Goal: Check status: Check status

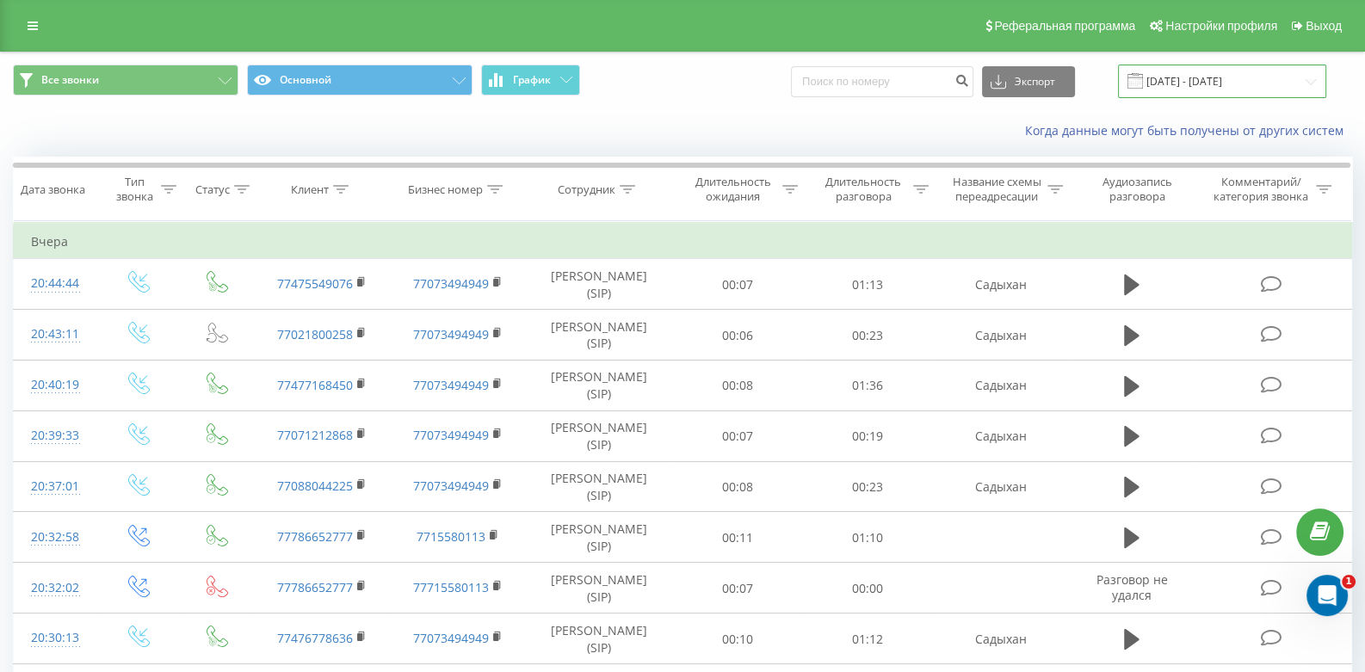
click at [1305, 73] on input "[DATE] - [DATE]" at bounding box center [1222, 82] width 208 height 34
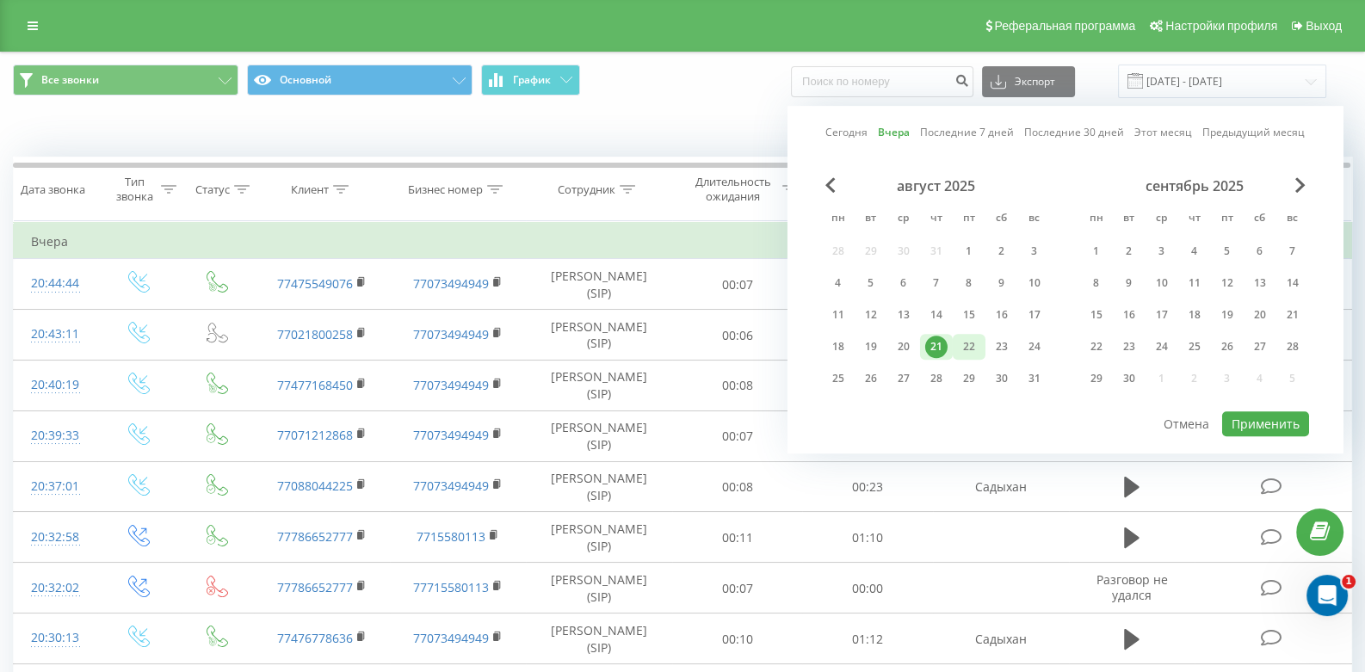
click at [977, 342] on div "22" at bounding box center [969, 347] width 22 height 22
click at [1256, 422] on button "Применить" at bounding box center [1265, 423] width 87 height 25
type input "[DATE] - [DATE]"
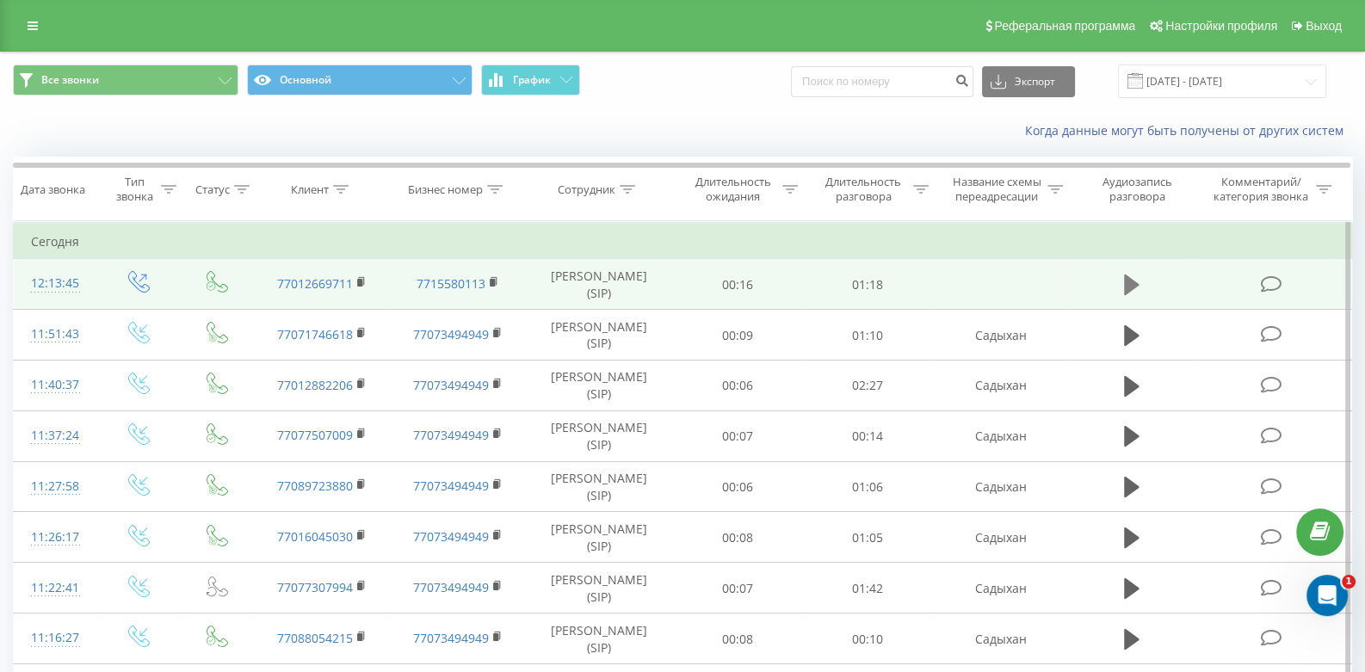
click at [1126, 284] on icon at bounding box center [1131, 284] width 15 height 21
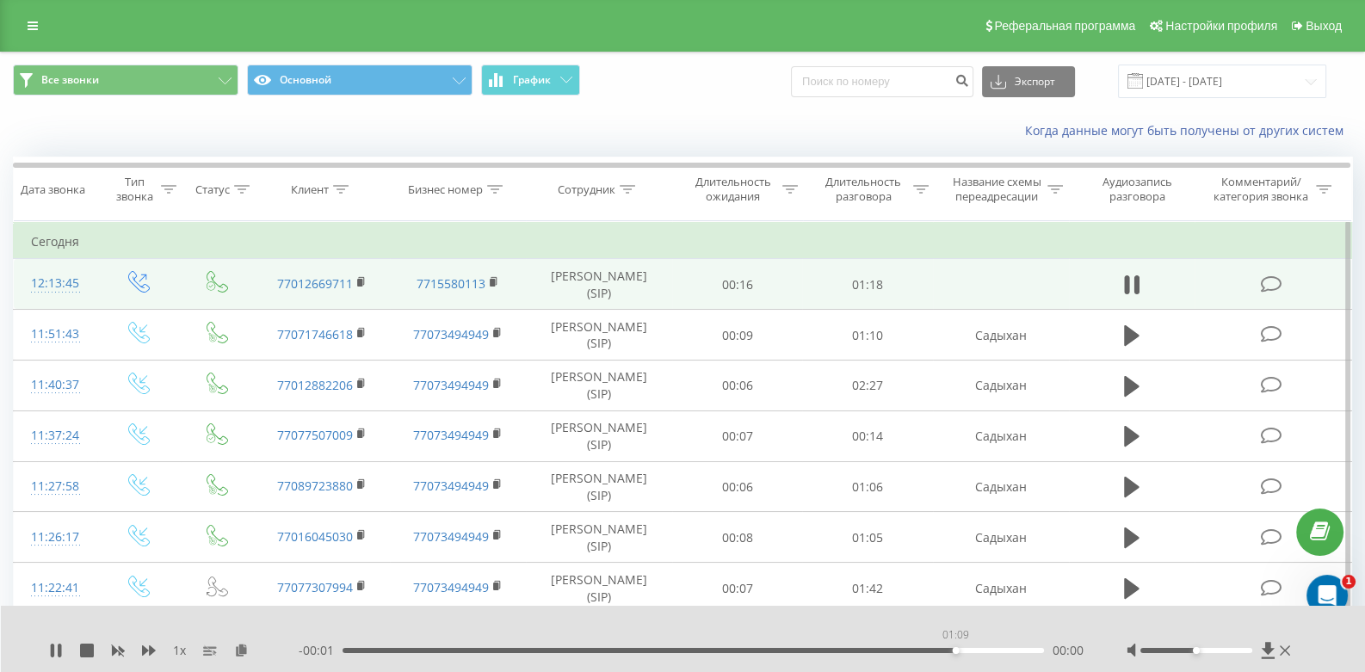
drag, startPoint x: 361, startPoint y: 643, endPoint x: 958, endPoint y: 633, distance: 597.2
click at [958, 647] on div "01:09" at bounding box center [955, 650] width 7 height 7
drag, startPoint x: 968, startPoint y: 644, endPoint x: 916, endPoint y: 643, distance: 51.7
click at [916, 647] on div "01:05" at bounding box center [916, 650] width 7 height 7
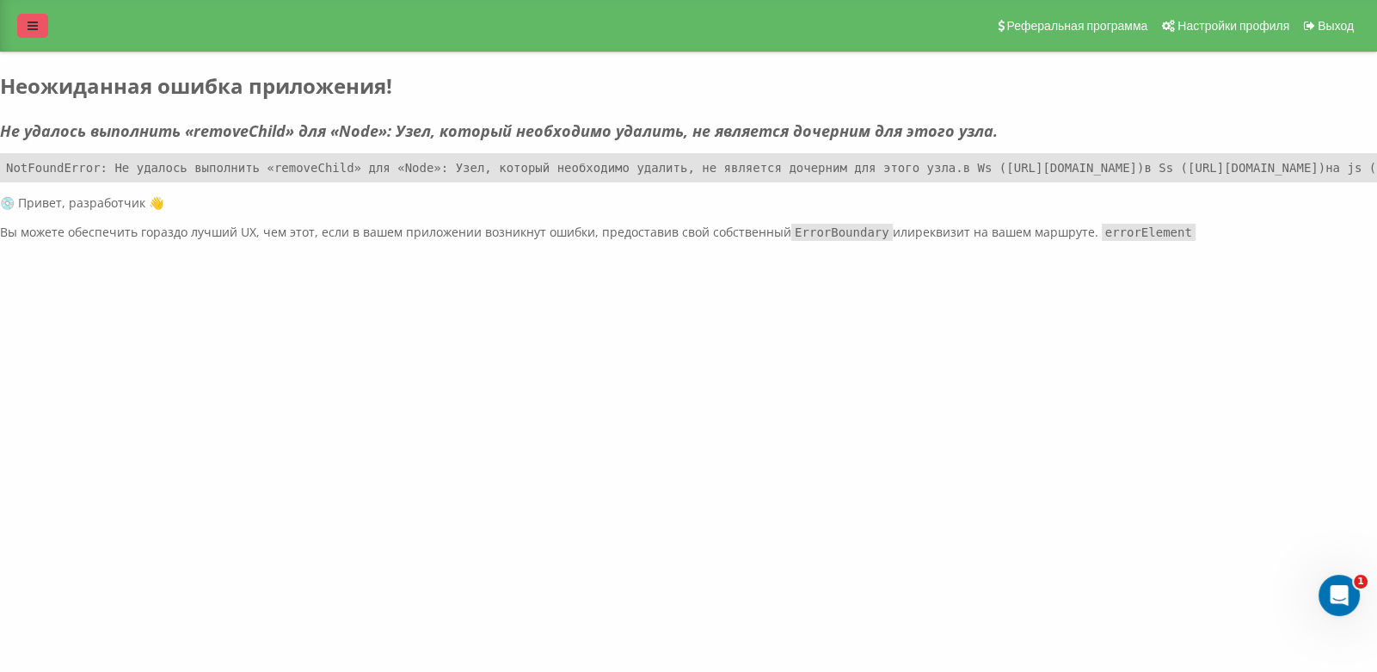
click at [26, 33] on link at bounding box center [32, 26] width 31 height 24
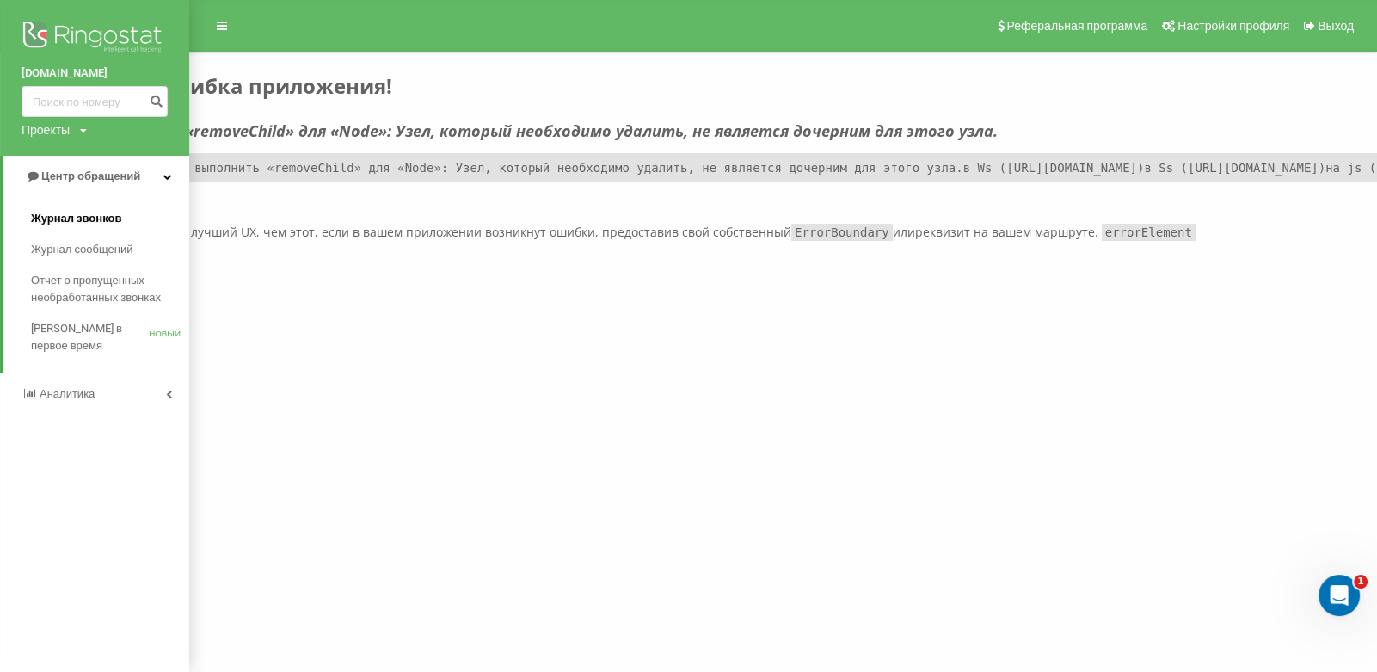
click at [62, 220] on font "Журнал звонков" at bounding box center [76, 218] width 90 height 13
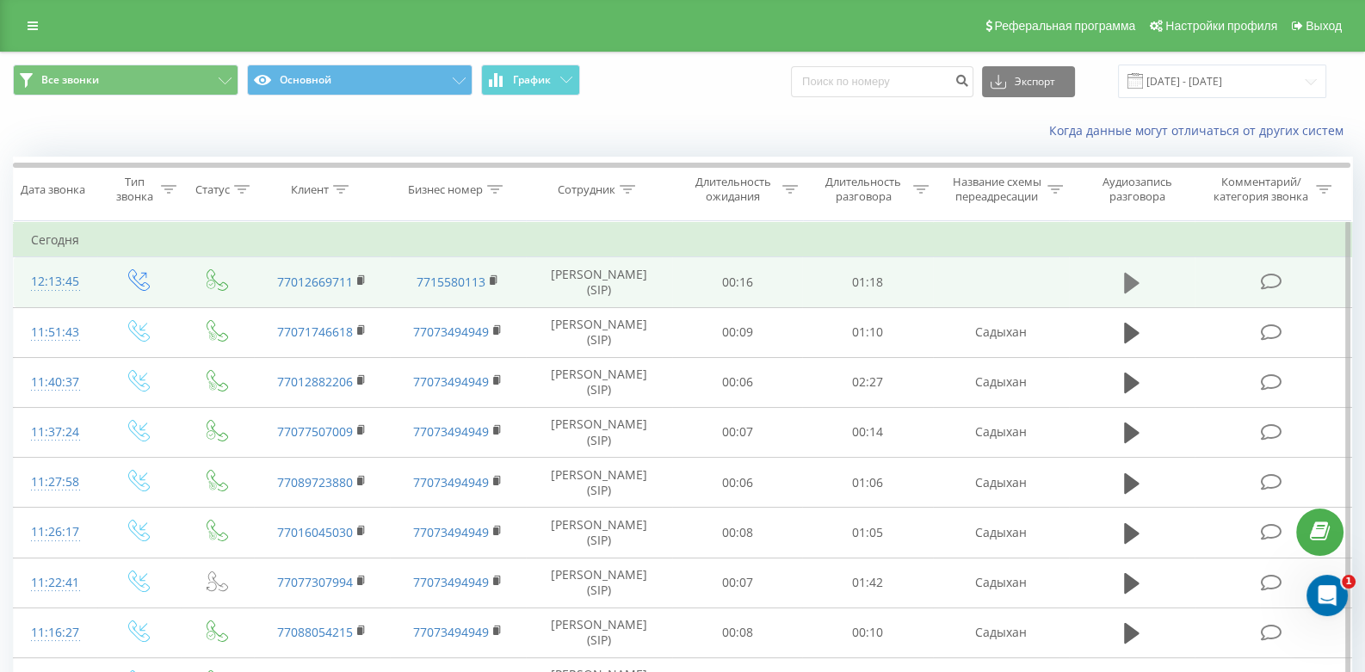
click at [1125, 281] on icon at bounding box center [1131, 283] width 15 height 21
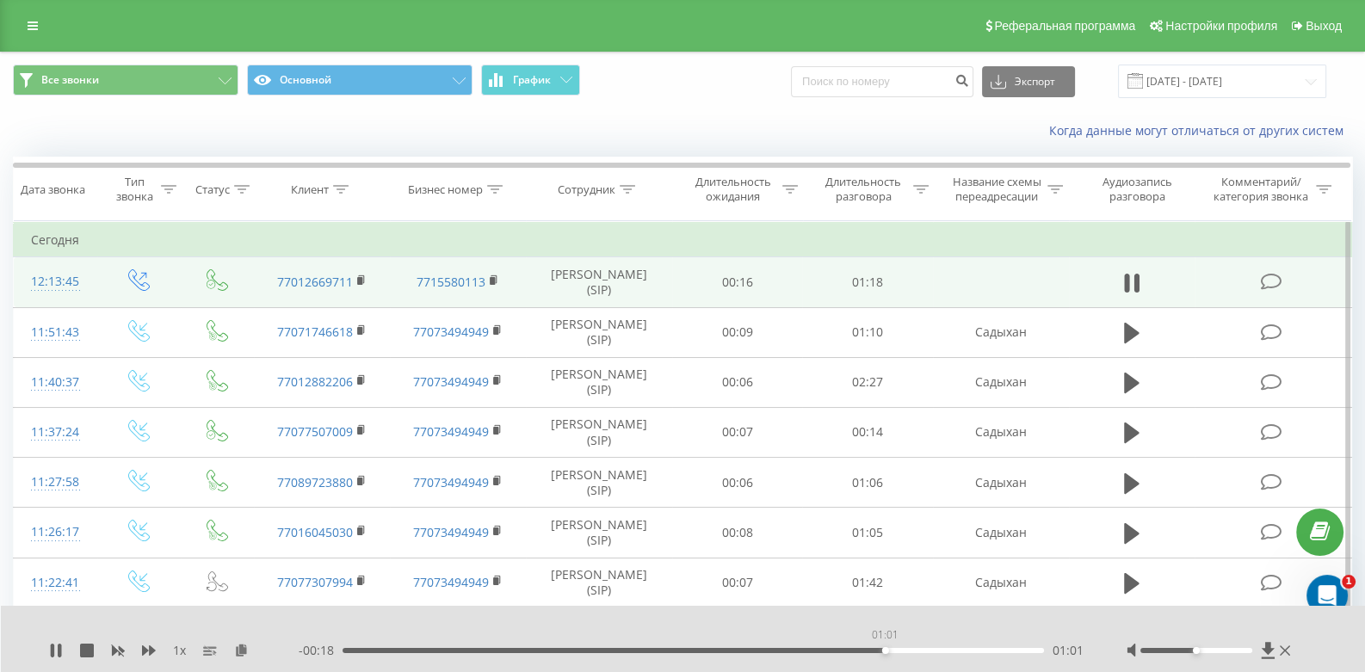
drag, startPoint x: 428, startPoint y: 650, endPoint x: 887, endPoint y: 661, distance: 459.6
click at [887, 661] on div "1 x - 00:18 01:01 01:01" at bounding box center [683, 639] width 1365 height 66
drag, startPoint x: 942, startPoint y: 648, endPoint x: 681, endPoint y: 640, distance: 261.7
click at [681, 647] on div "00:38" at bounding box center [681, 650] width 7 height 7
drag, startPoint x: 697, startPoint y: 649, endPoint x: 517, endPoint y: 652, distance: 179.8
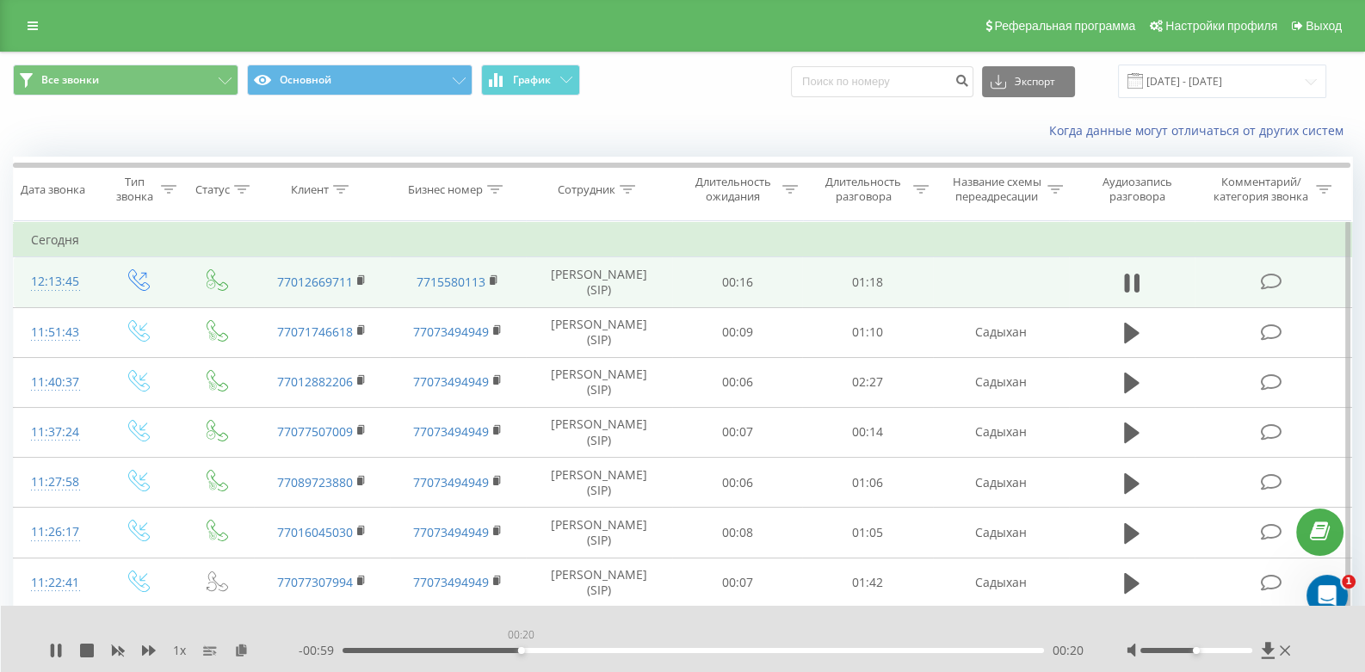
click at [518, 652] on div "00:20" at bounding box center [521, 650] width 7 height 7
click at [1280, 645] on icon at bounding box center [1284, 650] width 10 height 10
